Goal: Transaction & Acquisition: Book appointment/travel/reservation

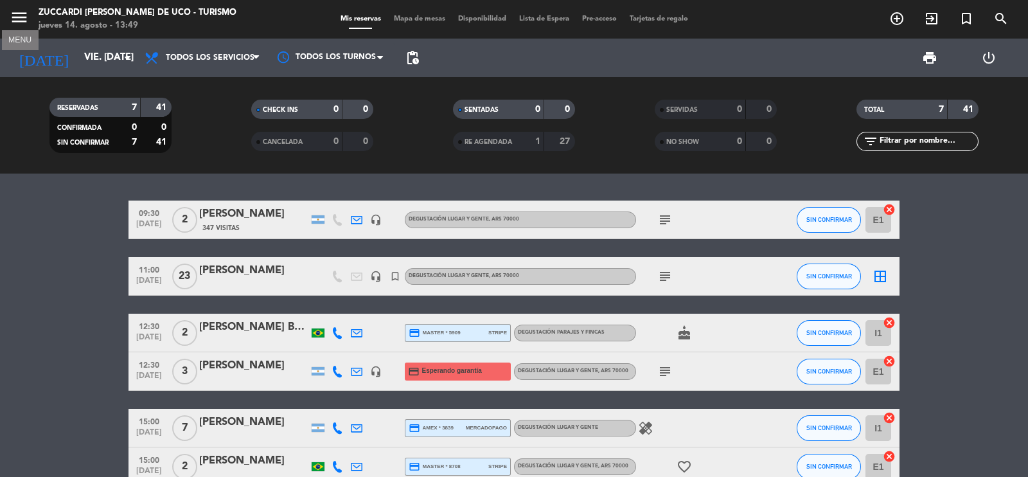
click at [23, 21] on icon "menu" at bounding box center [19, 17] width 19 height 19
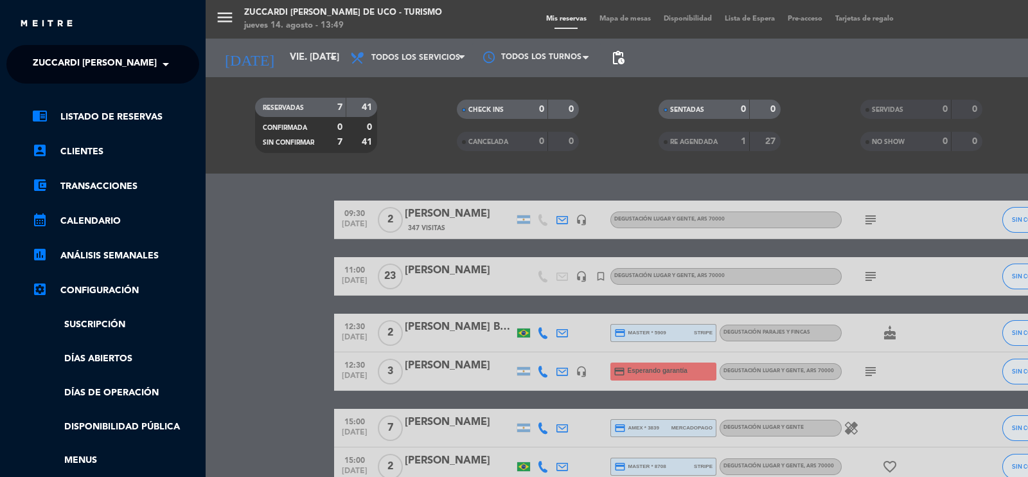
click at [83, 66] on span "Zuccardi [PERSON_NAME] de Uco - Turismo" at bounding box center [138, 64] width 211 height 27
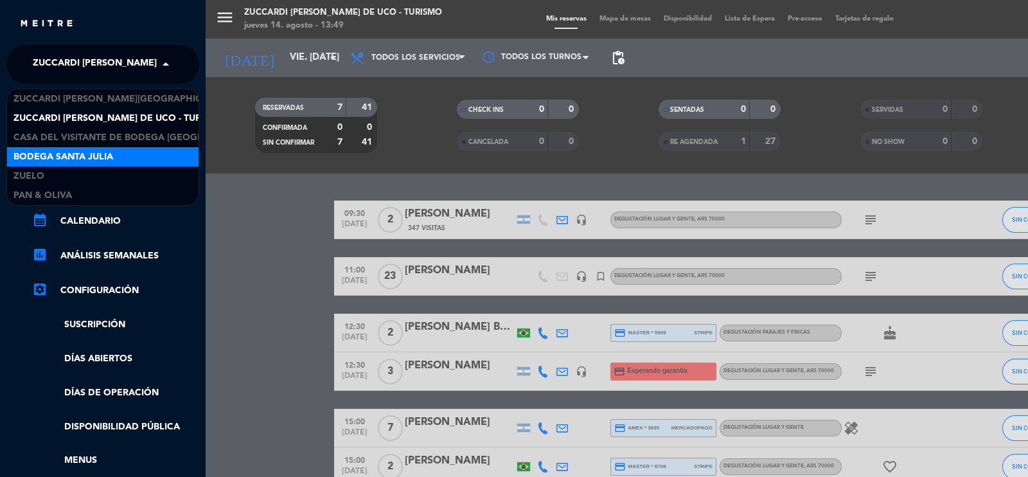
click at [84, 159] on span "Bodega Santa Julia" at bounding box center [63, 157] width 100 height 15
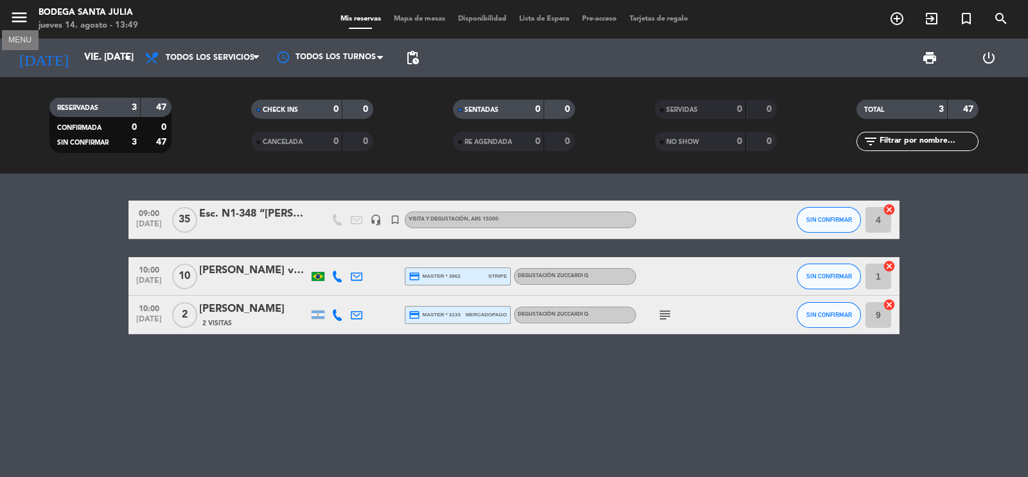
click at [21, 16] on icon "menu" at bounding box center [19, 17] width 19 height 19
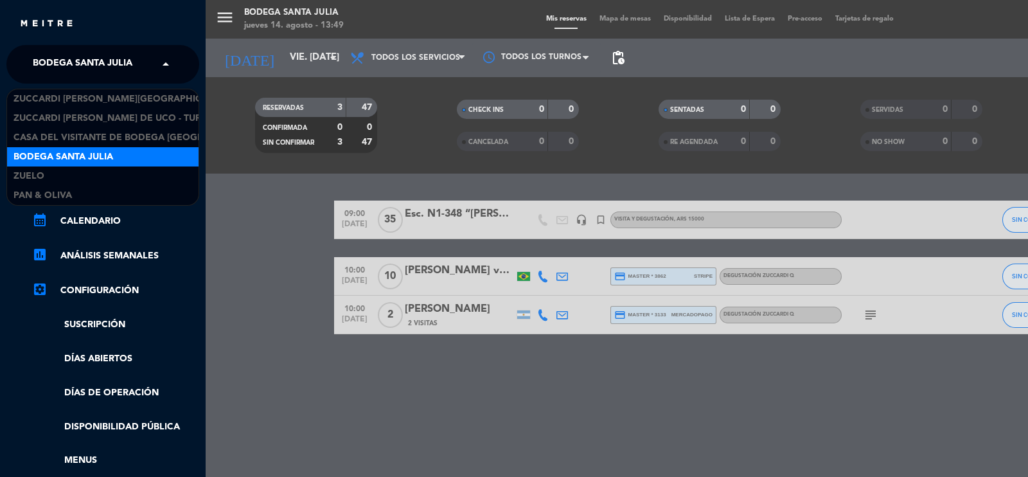
click at [55, 58] on span "Bodega Santa Julia" at bounding box center [83, 64] width 100 height 27
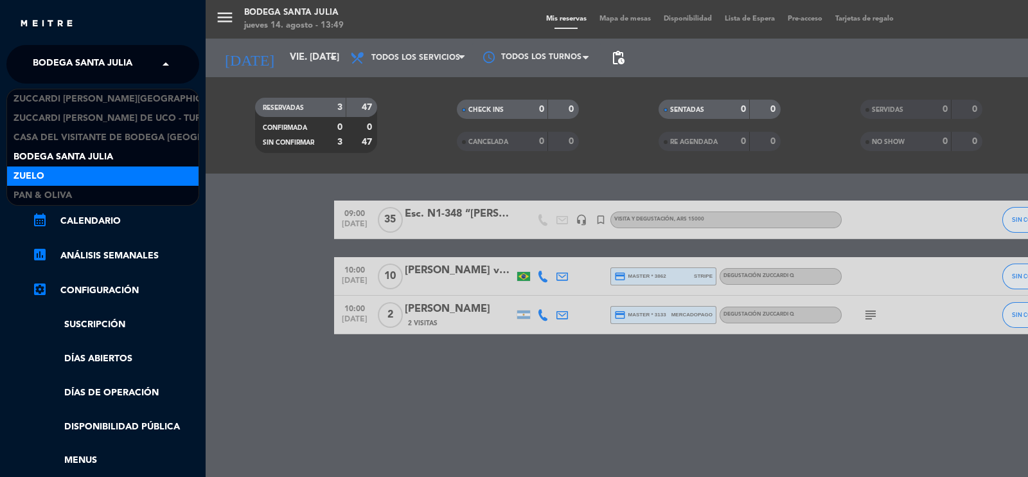
click at [229, 295] on div "menu Bodega Santa [PERSON_NAME] jueves 14. agosto - 13:49 Mis reservas Mapa de …" at bounding box center [720, 238] width 1028 height 477
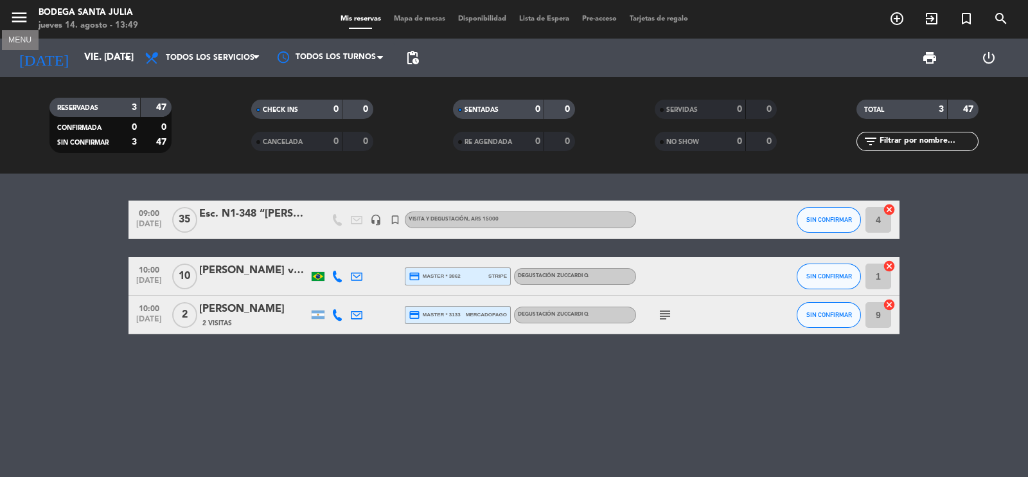
click at [23, 20] on icon "menu" at bounding box center [19, 17] width 19 height 19
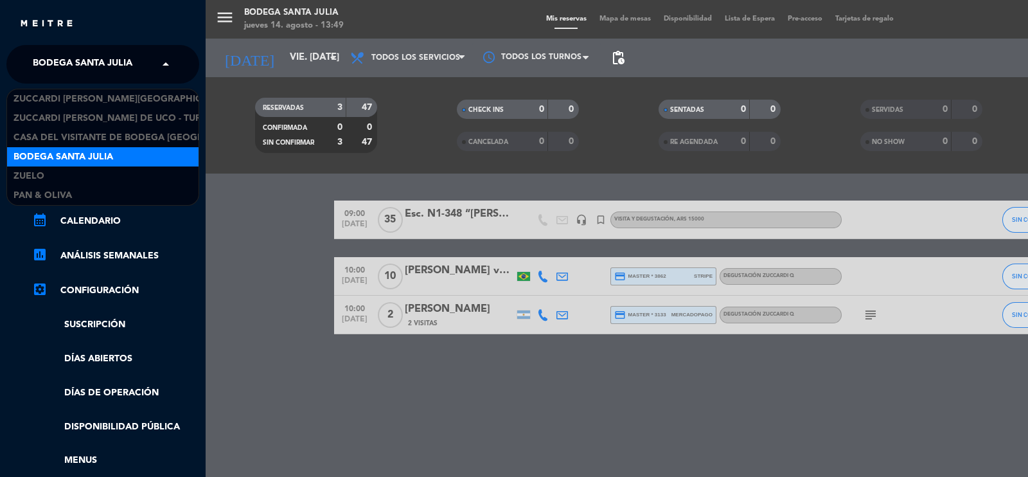
click at [55, 66] on span "Bodega Santa Julia" at bounding box center [83, 64] width 100 height 27
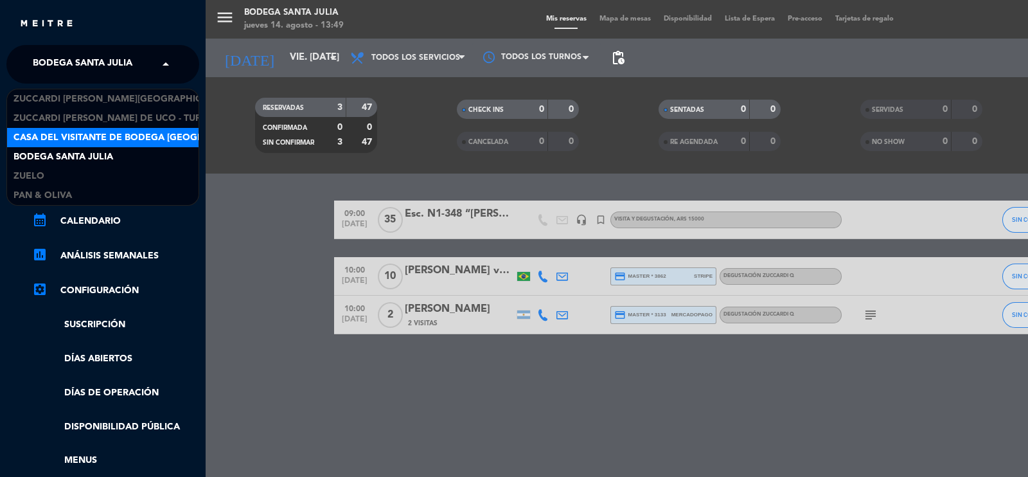
click at [79, 139] on span "Casa del Visitante de Bodega [GEOGRAPHIC_DATA][PERSON_NAME]" at bounding box center [174, 137] width 323 height 15
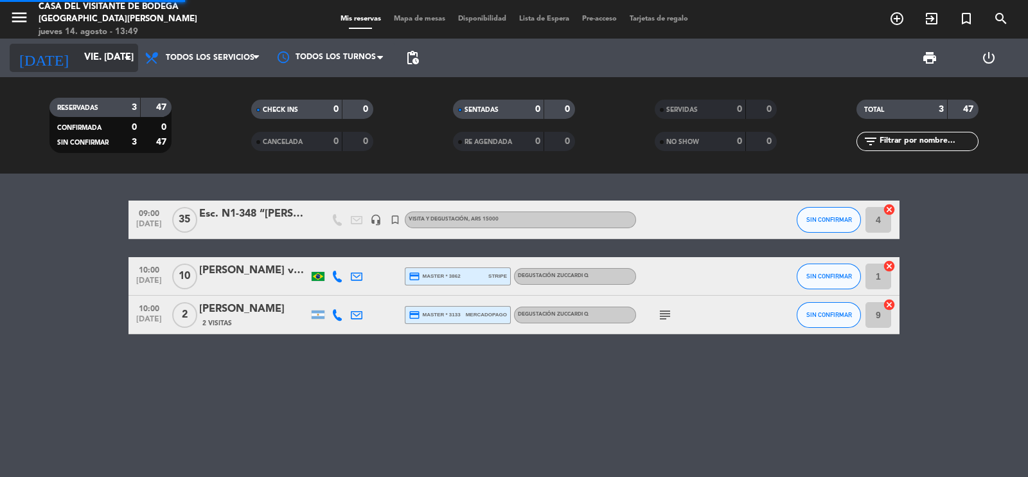
click at [78, 59] on input "vie. [DATE]" at bounding box center [140, 58] width 124 height 24
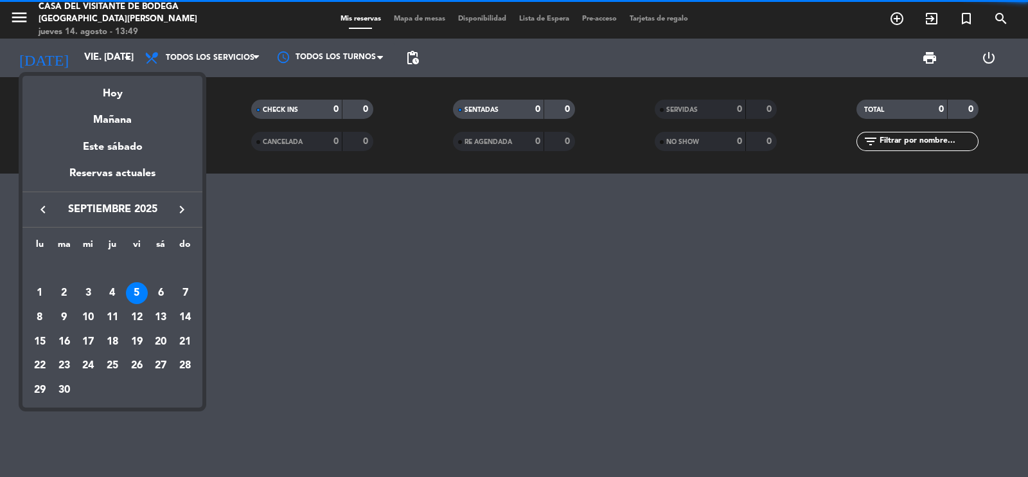
click at [40, 208] on icon "keyboard_arrow_left" at bounding box center [42, 209] width 15 height 15
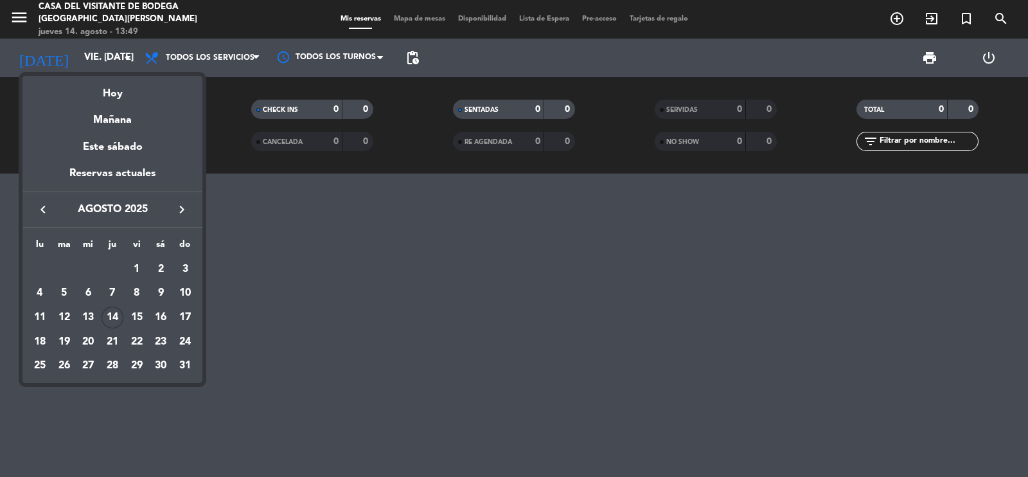
click at [40, 208] on icon "keyboard_arrow_left" at bounding box center [42, 209] width 15 height 15
click at [184, 210] on icon "keyboard_arrow_right" at bounding box center [181, 209] width 15 height 15
click at [39, 342] on div "18" at bounding box center [40, 342] width 22 height 22
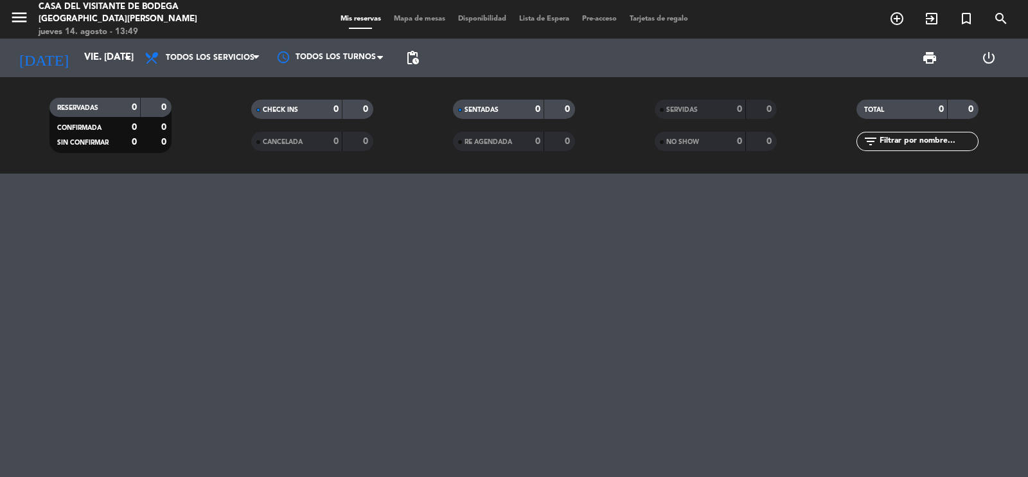
type input "lun. 18 ago."
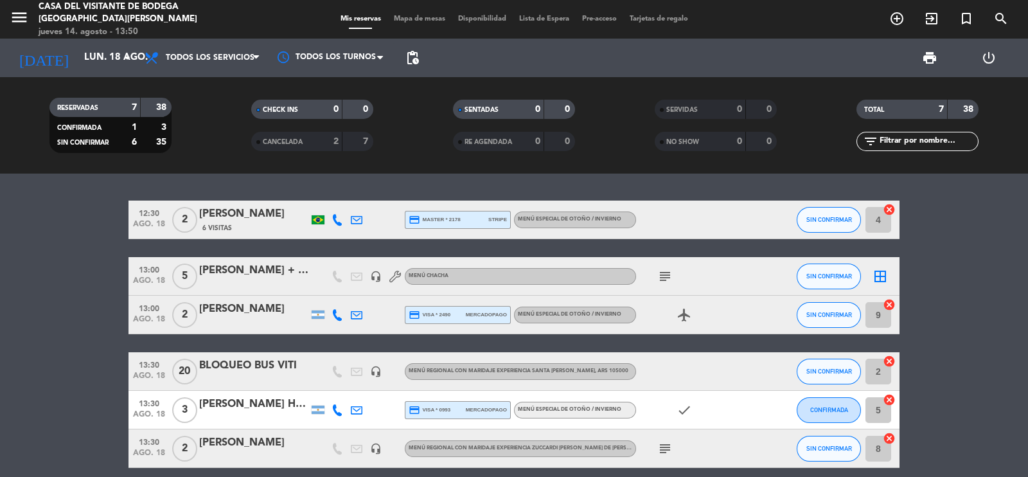
scroll to position [112, 0]
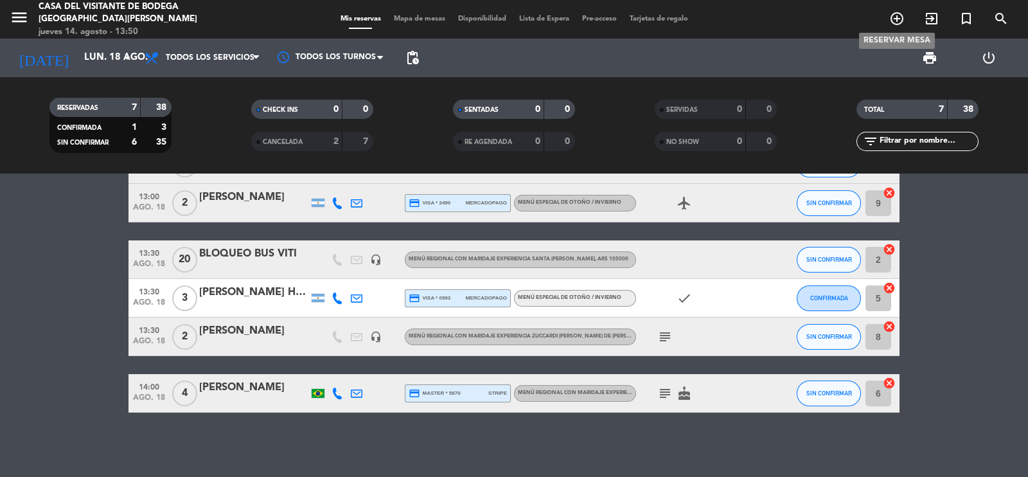
click at [891, 15] on icon "add_circle_outline" at bounding box center [897, 18] width 15 height 15
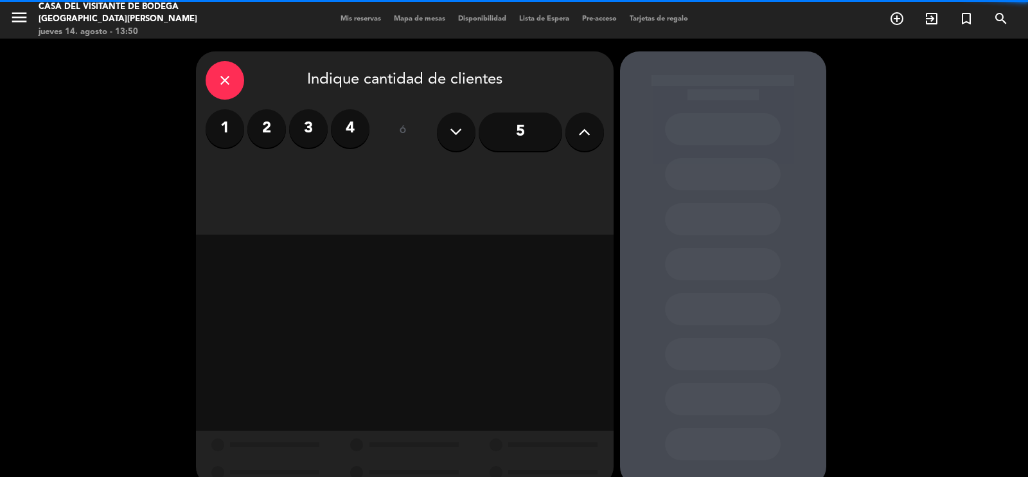
click at [268, 130] on label "2" at bounding box center [266, 128] width 39 height 39
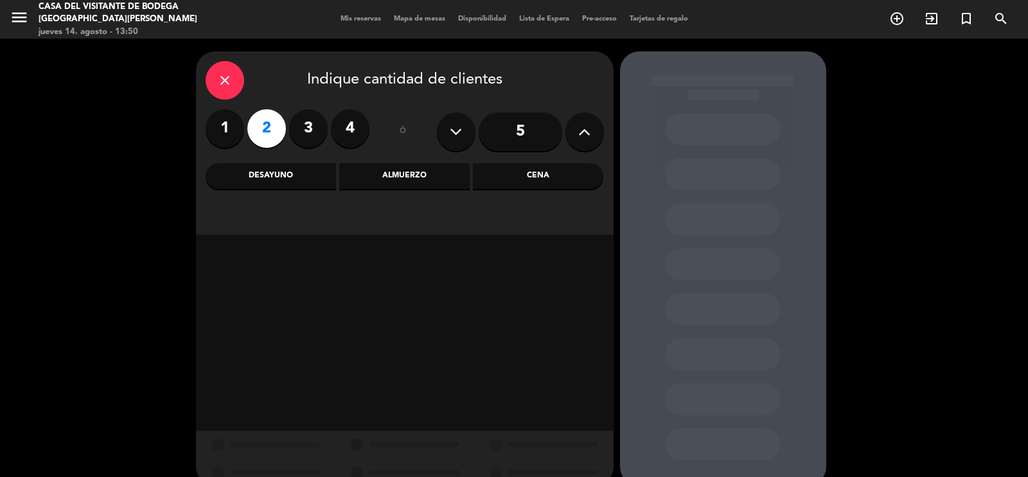
click at [409, 184] on div "Almuerzo" at bounding box center [404, 176] width 130 height 26
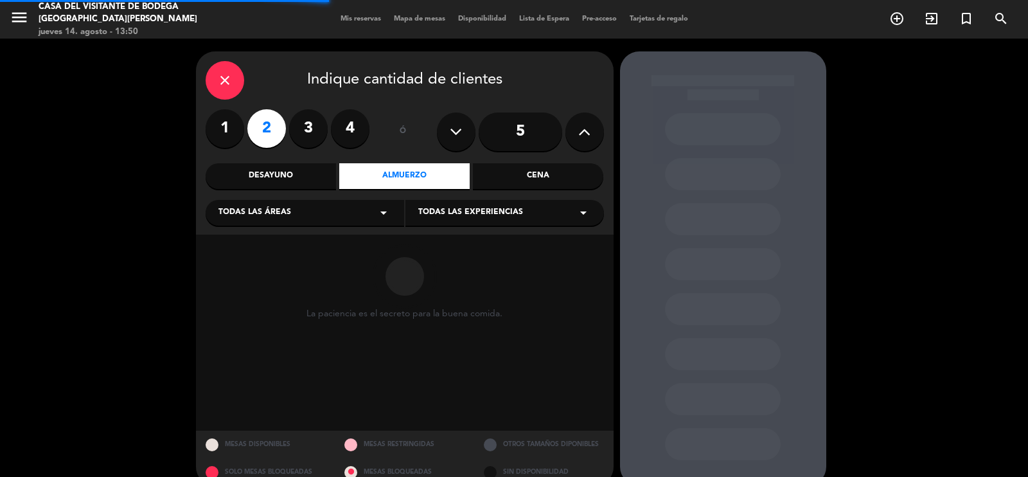
click at [453, 210] on span "Todas las experiencias" at bounding box center [470, 212] width 105 height 13
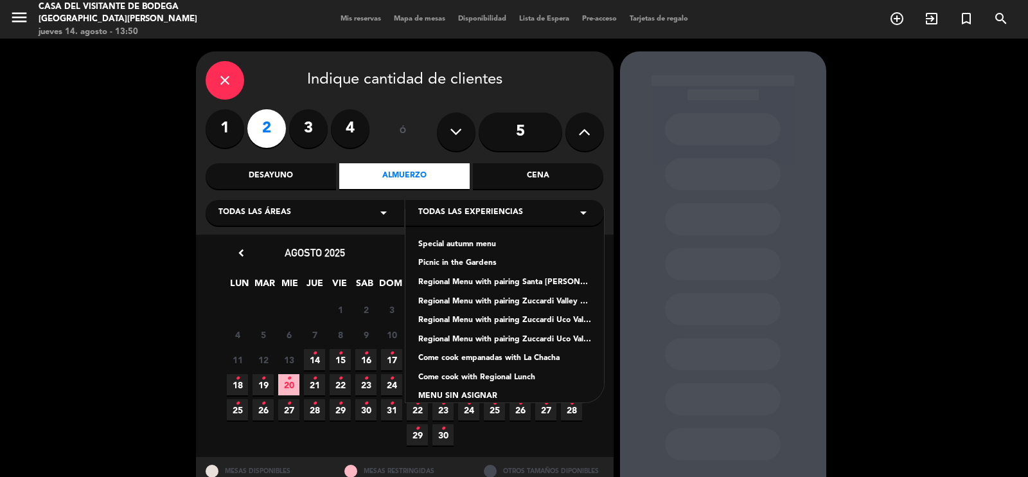
click at [478, 287] on div "Regional Menu with pairing Santa [PERSON_NAME] Experience" at bounding box center [504, 282] width 173 height 13
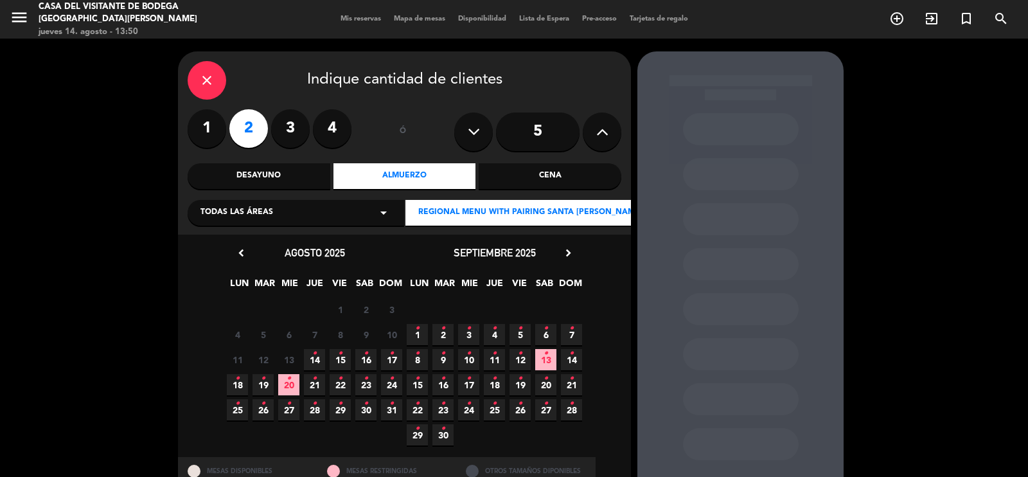
click at [241, 384] on span "18 •" at bounding box center [237, 384] width 21 height 21
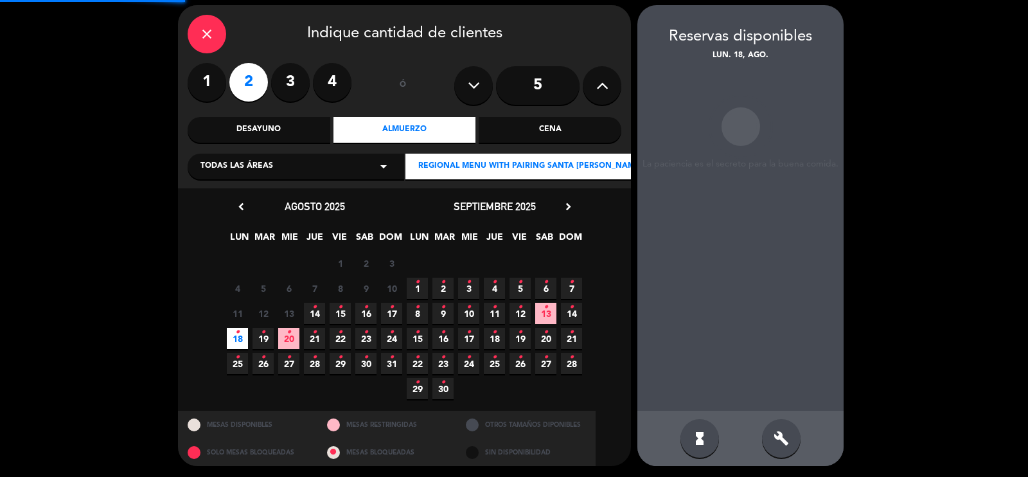
scroll to position [47, 0]
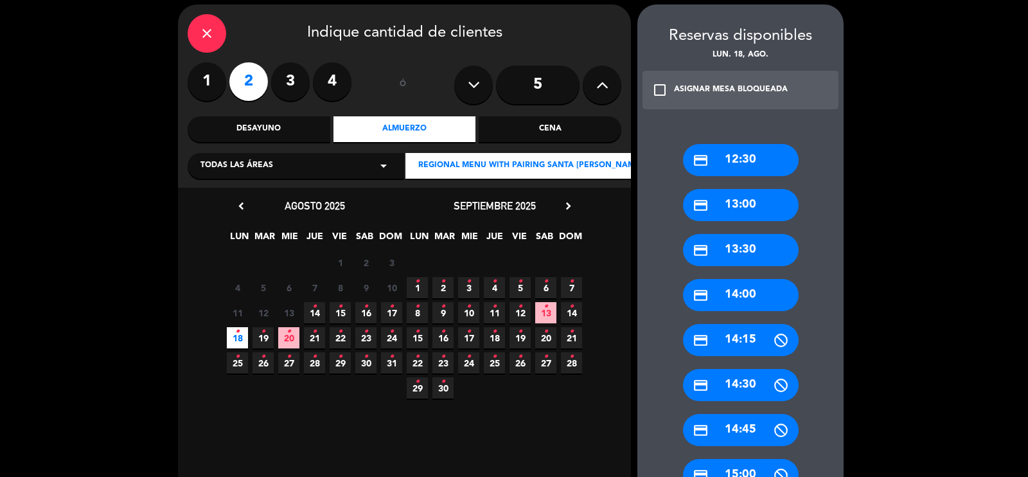
click at [719, 203] on div "credit_card 13:00" at bounding box center [741, 205] width 116 height 32
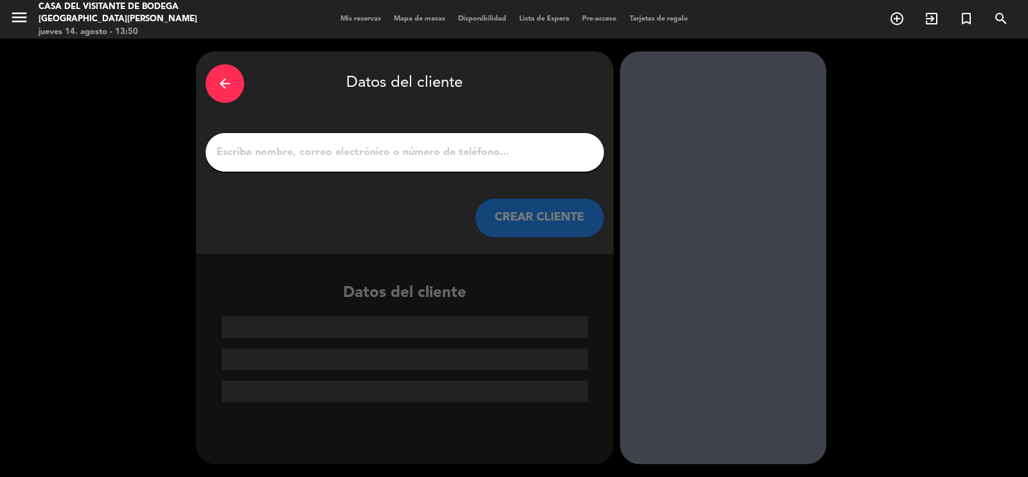
scroll to position [0, 0]
click at [316, 152] on input "1" at bounding box center [404, 152] width 379 height 18
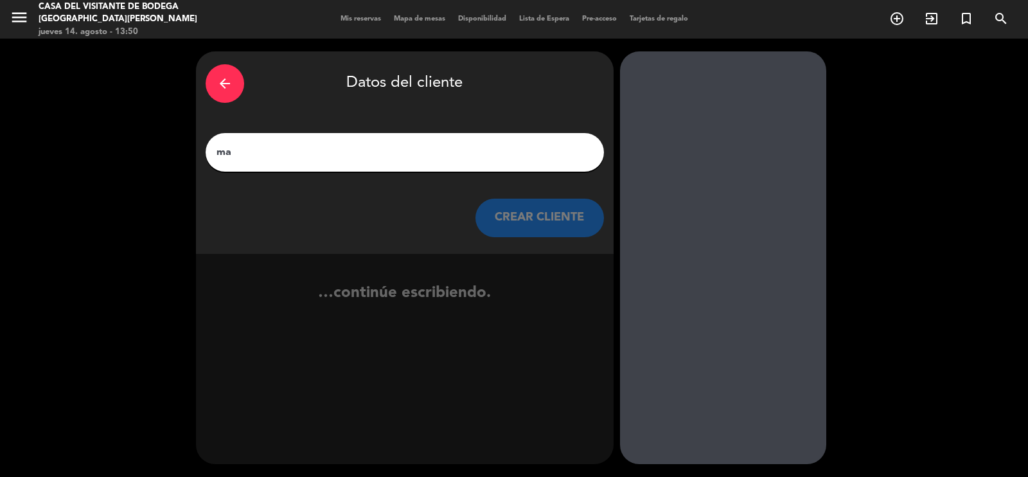
type input "m"
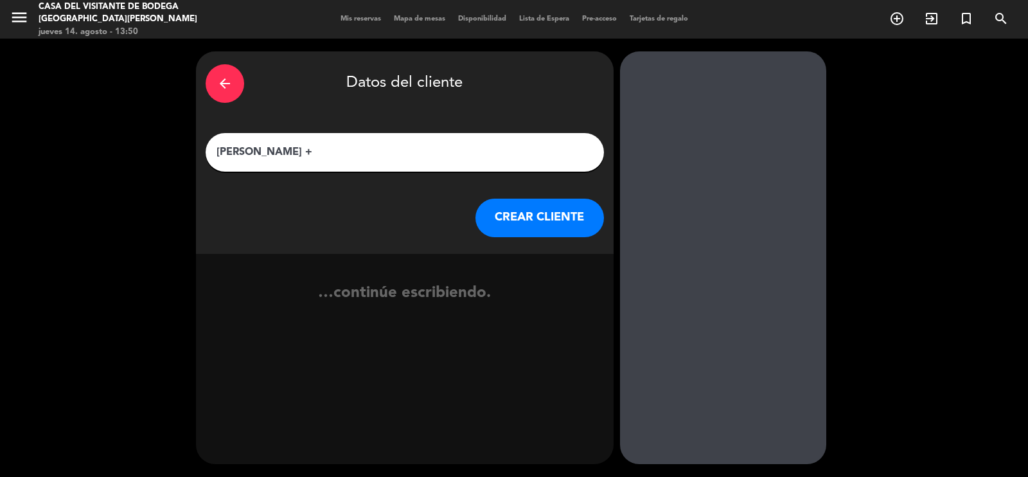
paste input "[PERSON_NAME]"
type input "[PERSON_NAME] + [PERSON_NAME]"
click at [514, 220] on button "CREAR CLIENTE" at bounding box center [540, 218] width 129 height 39
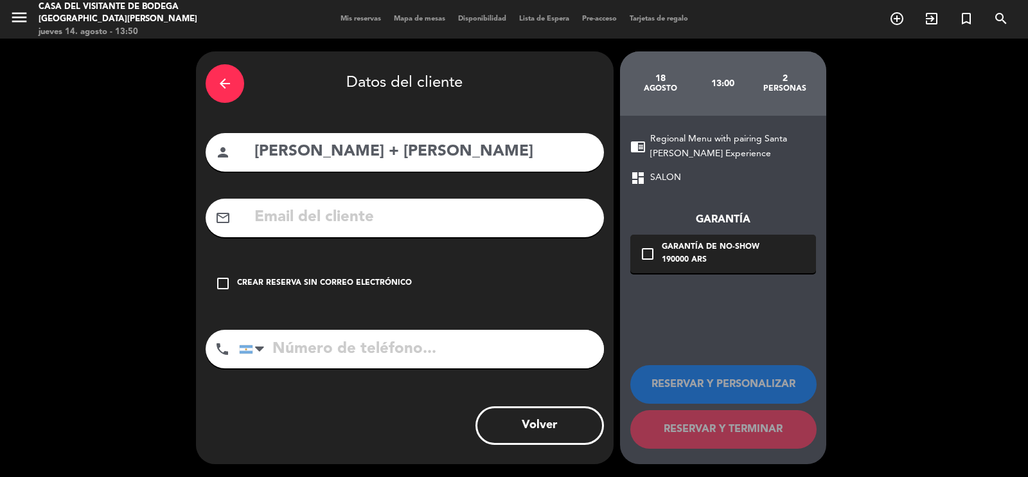
drag, startPoint x: 292, startPoint y: 281, endPoint x: 595, endPoint y: 352, distance: 310.3
click at [292, 281] on div "Crear reserva sin correo electrónico" at bounding box center [324, 283] width 175 height 13
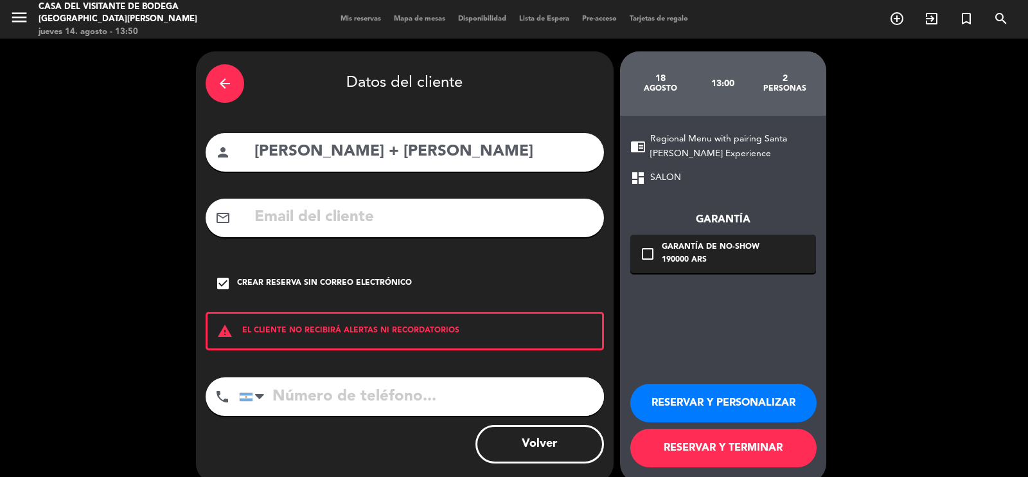
click at [758, 411] on button "RESERVAR Y PERSONALIZAR" at bounding box center [724, 403] width 186 height 39
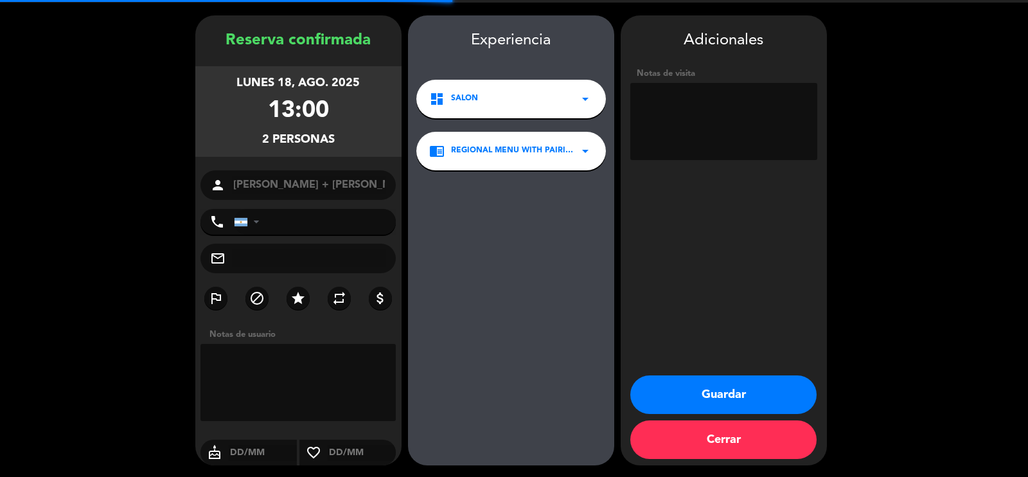
scroll to position [37, 0]
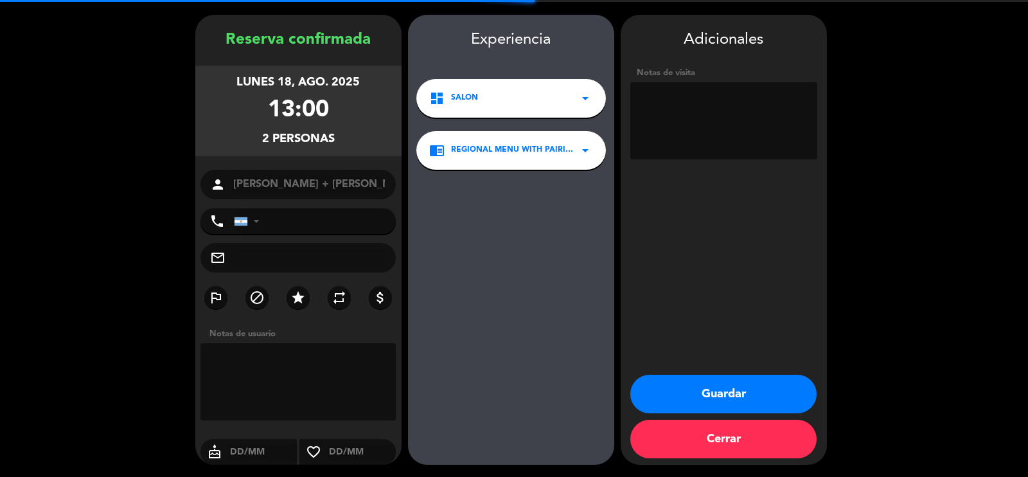
click at [683, 117] on textarea at bounding box center [724, 120] width 187 height 77
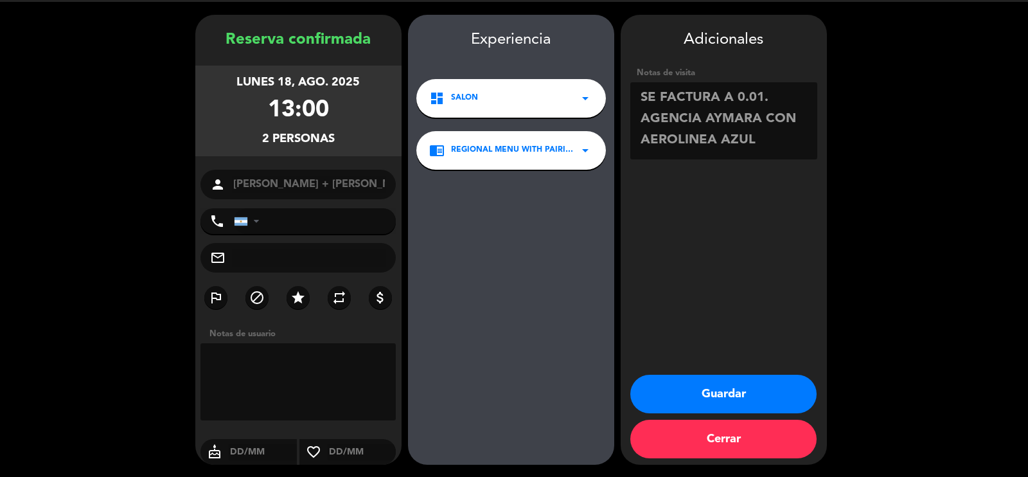
type textarea "SE FACTURA A 0.01. AGENCIA AYMARA CON AEROLINEA AZUL"
click at [738, 393] on button "Guardar" at bounding box center [724, 394] width 186 height 39
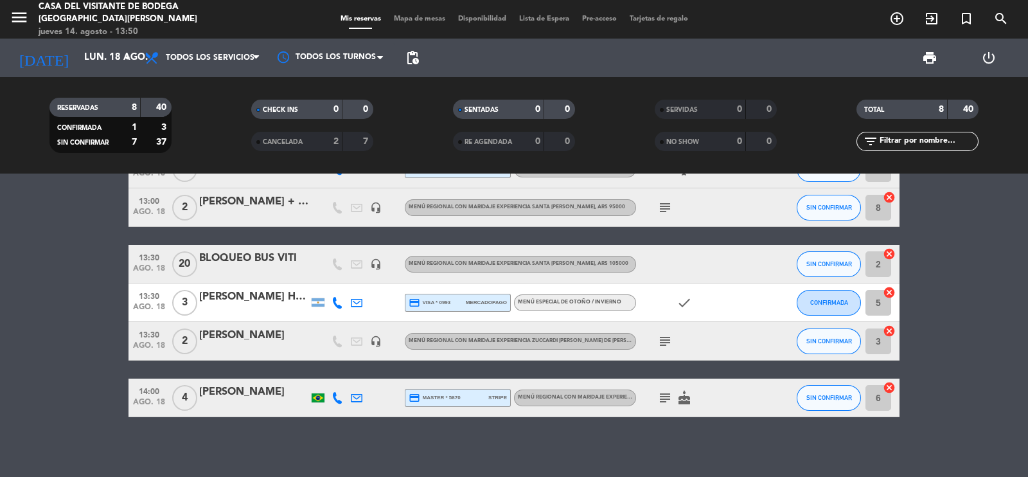
scroll to position [150, 0]
